Goal: Task Accomplishment & Management: Manage account settings

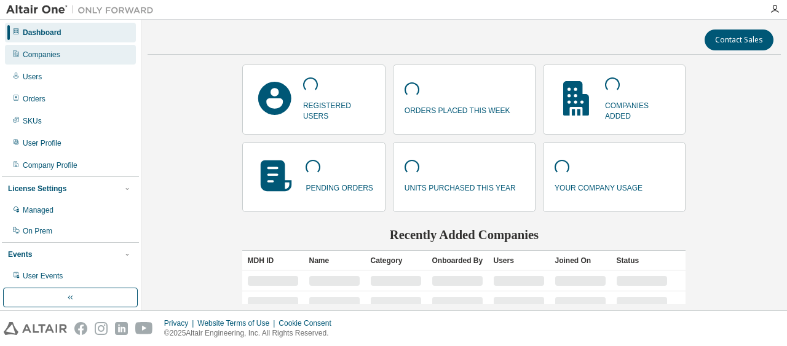
click at [65, 54] on div "Companies" at bounding box center [70, 55] width 131 height 20
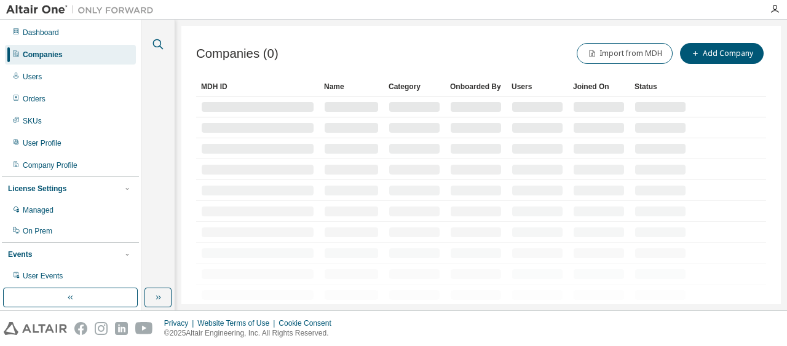
click at [160, 44] on icon "button" at bounding box center [158, 44] width 15 height 15
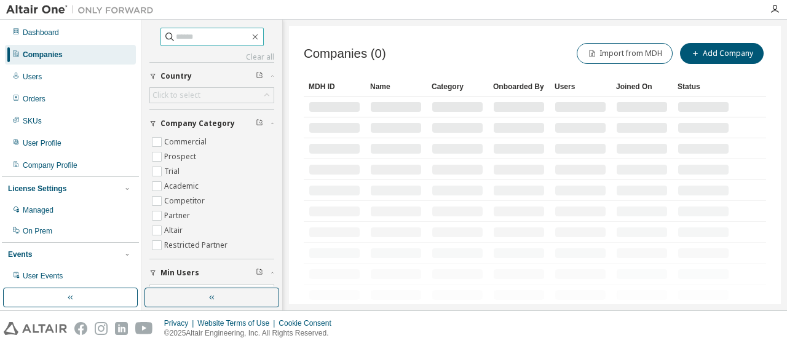
click at [184, 37] on input "text" at bounding box center [213, 37] width 74 height 12
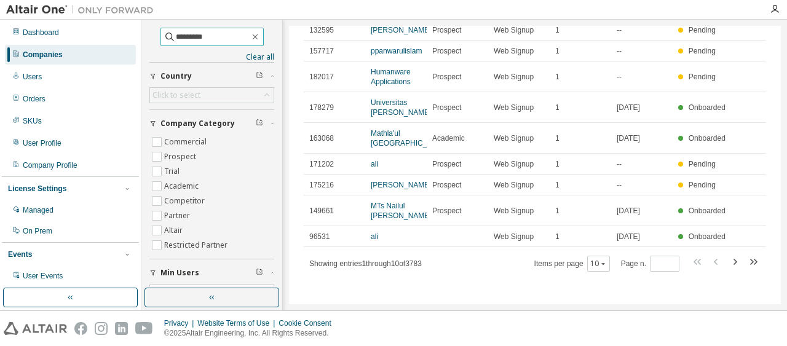
scroll to position [127, 0]
drag, startPoint x: 199, startPoint y: 41, endPoint x: 80, endPoint y: 50, distance: 119.6
click at [80, 50] on div "Dashboard Companies Users Orders SKUs User Profile Company Profile License Sett…" at bounding box center [393, 165] width 787 height 291
paste input "**********"
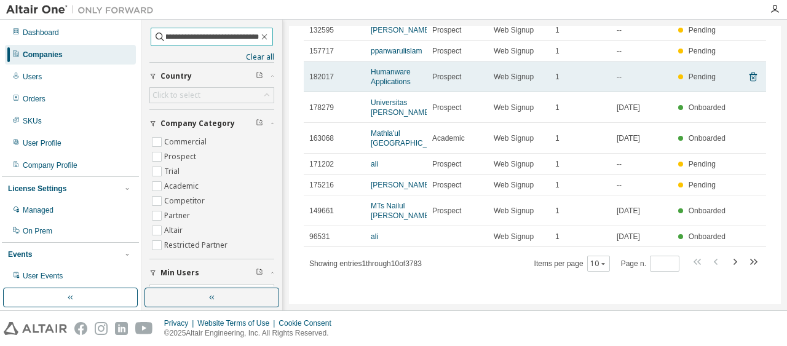
type input "**********"
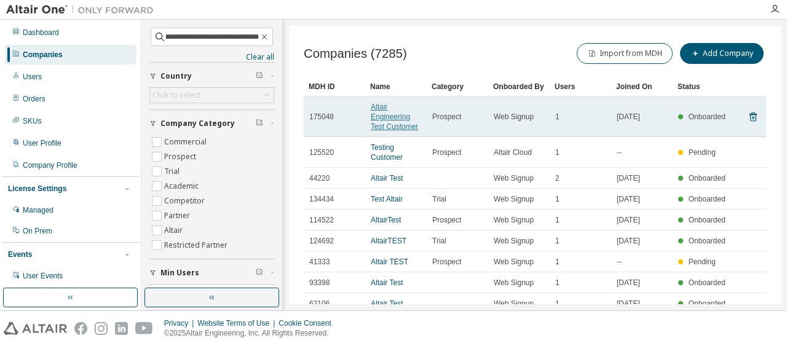
click at [401, 121] on link "Altair Engineering Test Customer" at bounding box center [394, 117] width 47 height 28
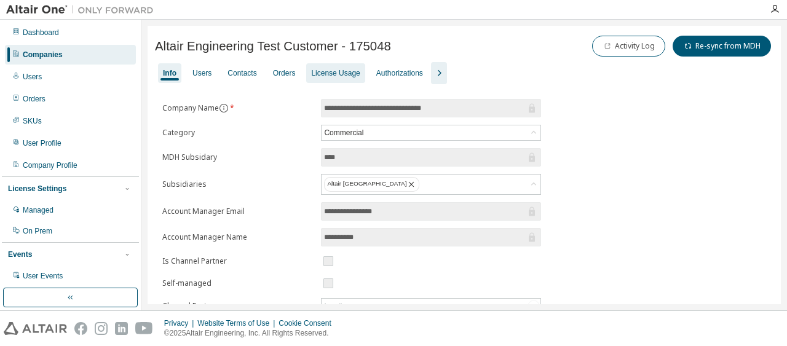
click at [336, 72] on div "License Usage" at bounding box center [335, 73] width 49 height 10
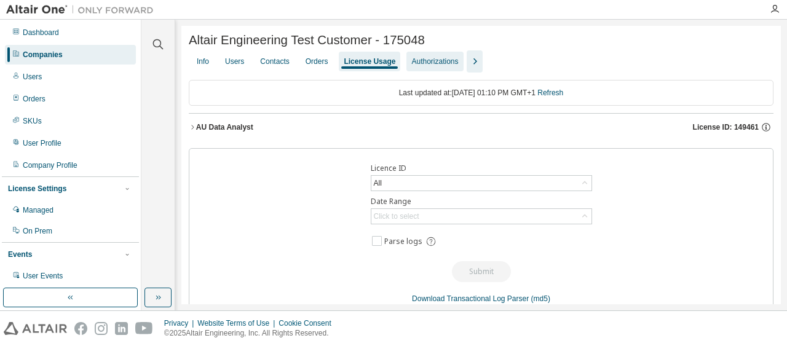
click at [427, 59] on div "Authorizations" at bounding box center [434, 62] width 57 height 20
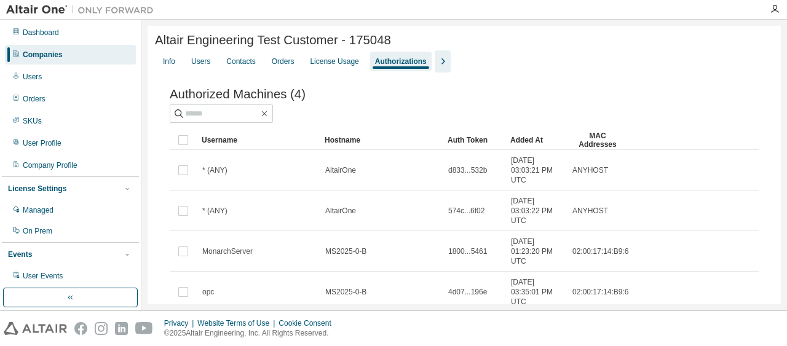
drag, startPoint x: 351, startPoint y: 67, endPoint x: 352, endPoint y: 75, distance: 8.0
click at [352, 66] on div "License Usage" at bounding box center [334, 62] width 49 height 10
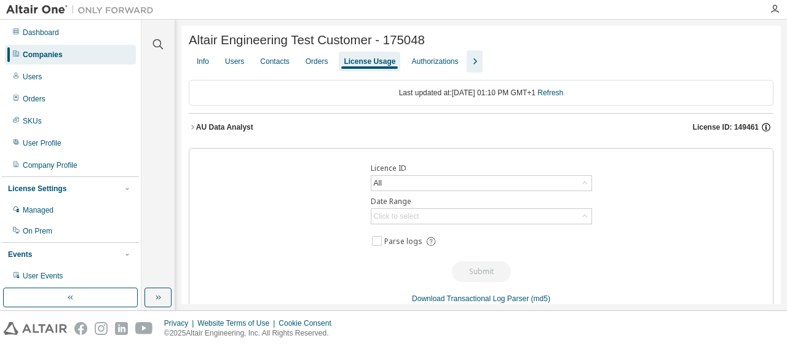
click at [762, 128] on icon "button" at bounding box center [765, 127] width 11 height 11
click at [760, 128] on icon "button" at bounding box center [765, 127] width 11 height 11
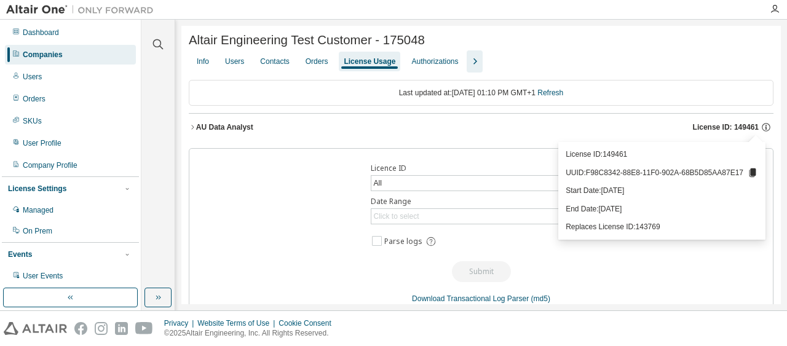
click at [662, 105] on div "Last updated at: [DATE] 01:10 PM GMT+1 Refresh" at bounding box center [481, 93] width 585 height 26
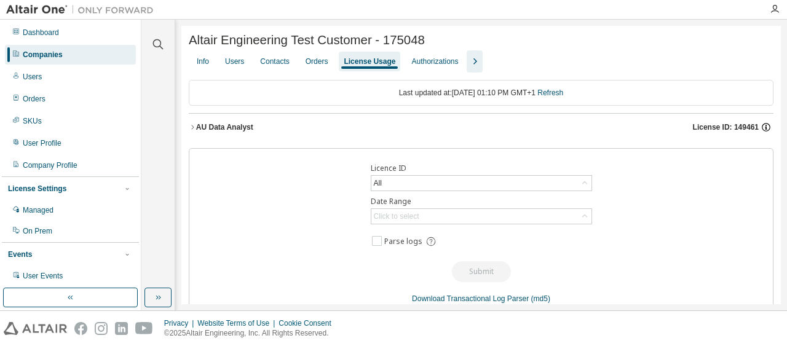
click at [760, 128] on icon "button" at bounding box center [765, 127] width 11 height 11
click at [761, 130] on icon "button" at bounding box center [765, 127] width 11 height 11
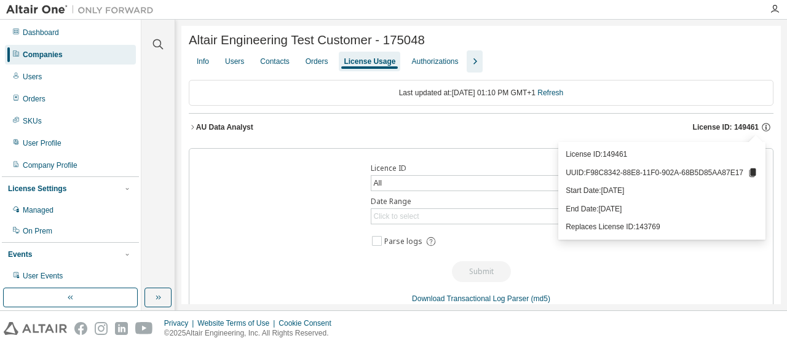
click at [190, 128] on icon "button" at bounding box center [192, 127] width 7 height 7
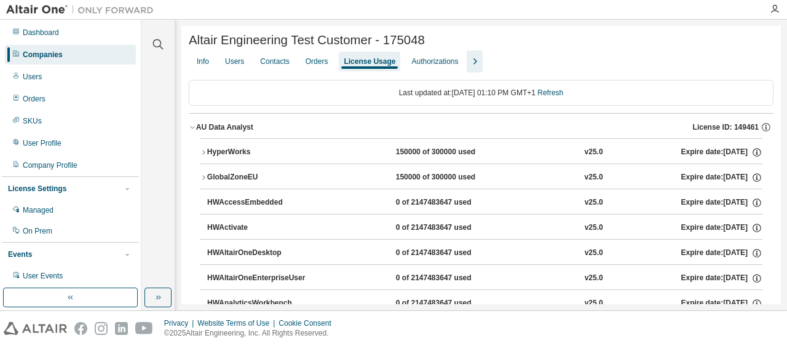
click at [47, 57] on div "Companies" at bounding box center [43, 55] width 40 height 10
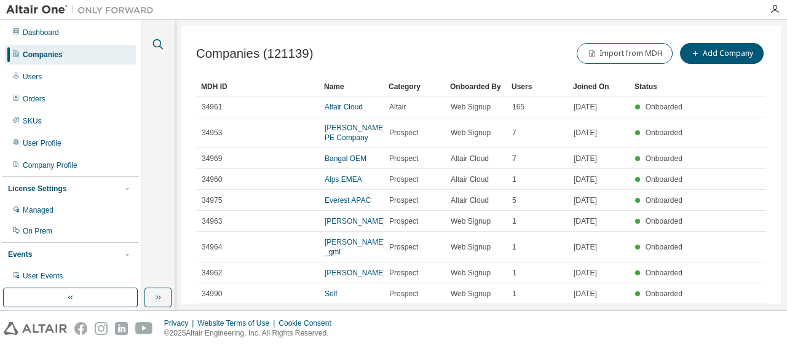
click at [156, 42] on icon "button" at bounding box center [158, 44] width 15 height 15
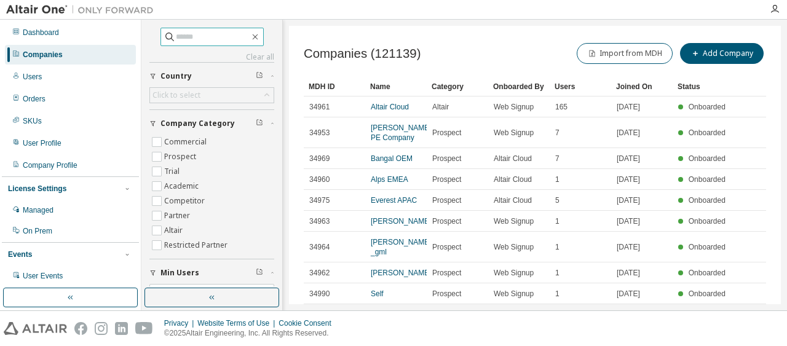
click at [179, 38] on input "text" at bounding box center [213, 37] width 74 height 12
paste input "**********"
type input "**********"
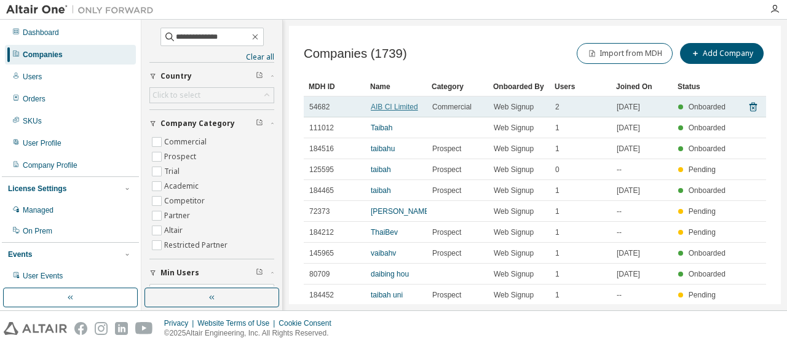
click at [381, 103] on link "AIB CI Limited" at bounding box center [394, 107] width 47 height 9
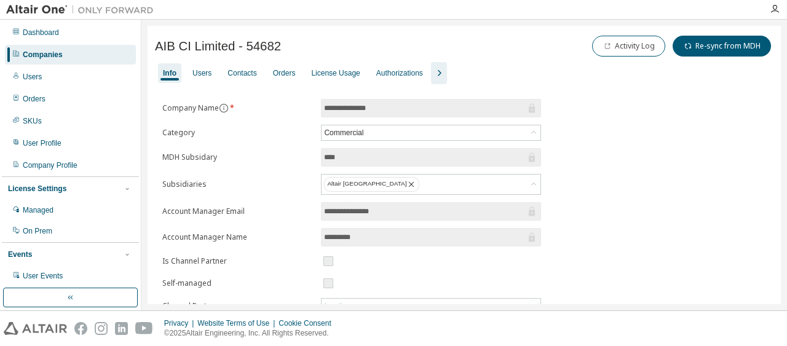
drag, startPoint x: 325, startPoint y: 69, endPoint x: 331, endPoint y: 79, distance: 11.6
click at [326, 69] on div "License Usage" at bounding box center [335, 73] width 49 height 10
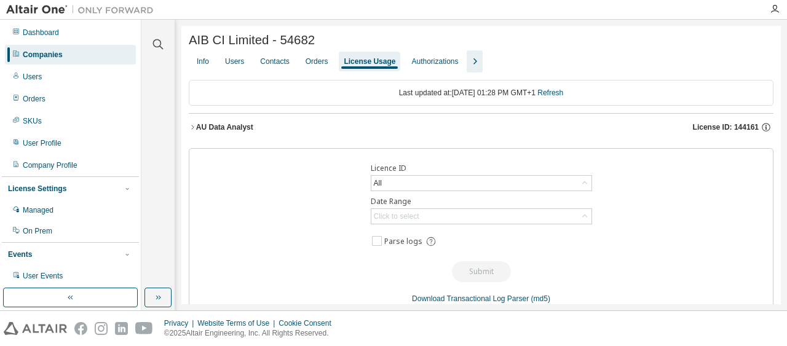
click at [192, 129] on icon "button" at bounding box center [192, 127] width 2 height 4
